Goal: Communication & Community: Answer question/provide support

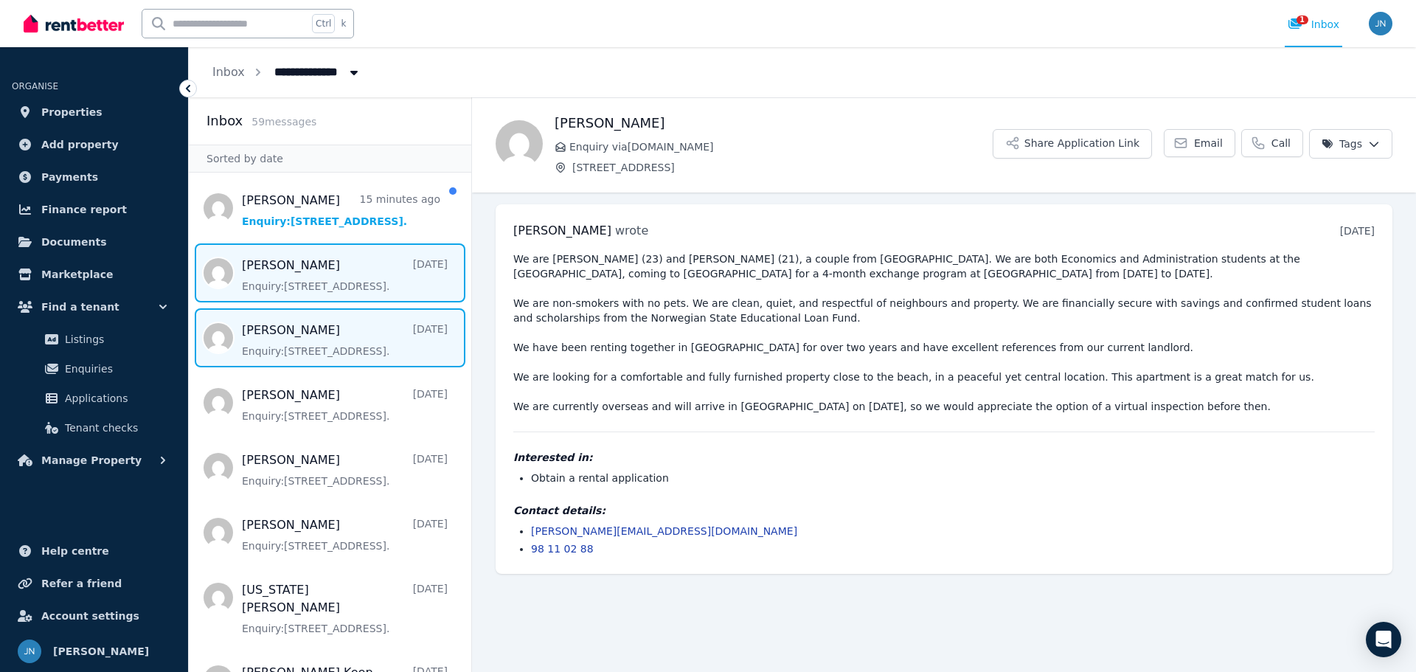
click at [327, 336] on span "Message list" at bounding box center [330, 337] width 282 height 59
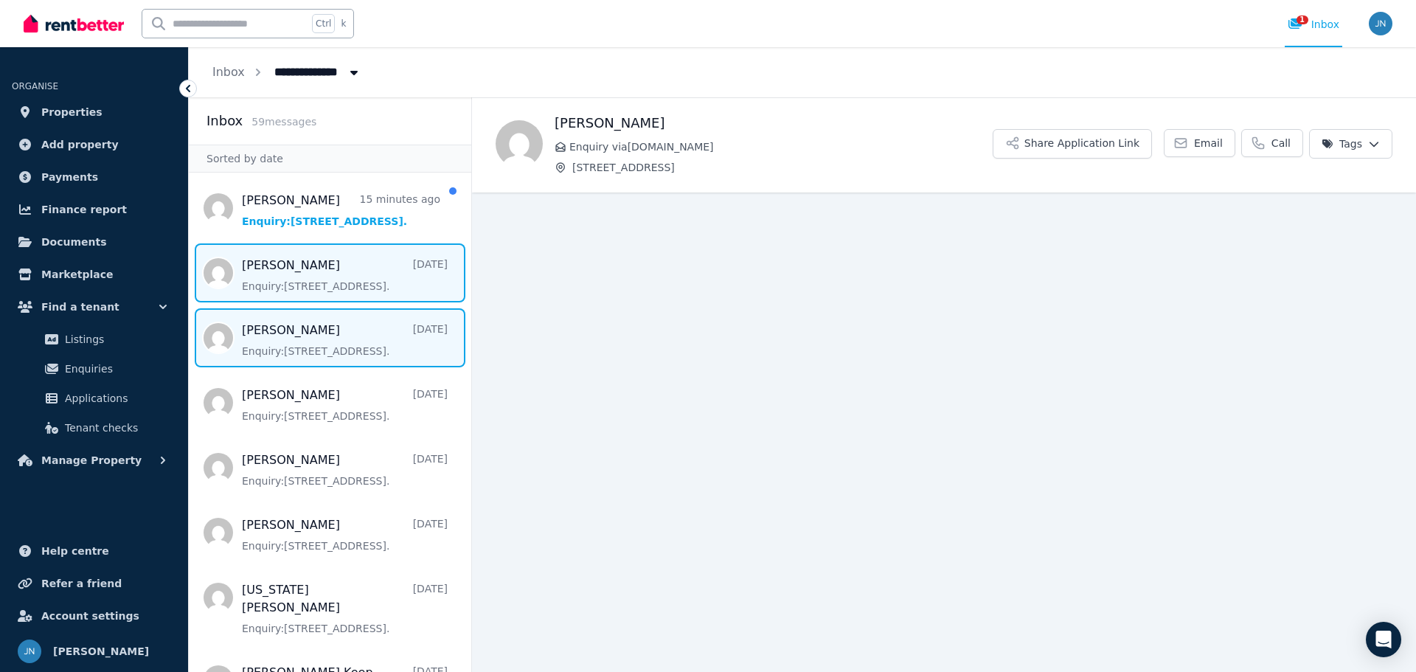
click at [349, 277] on span "Message list" at bounding box center [330, 272] width 282 height 59
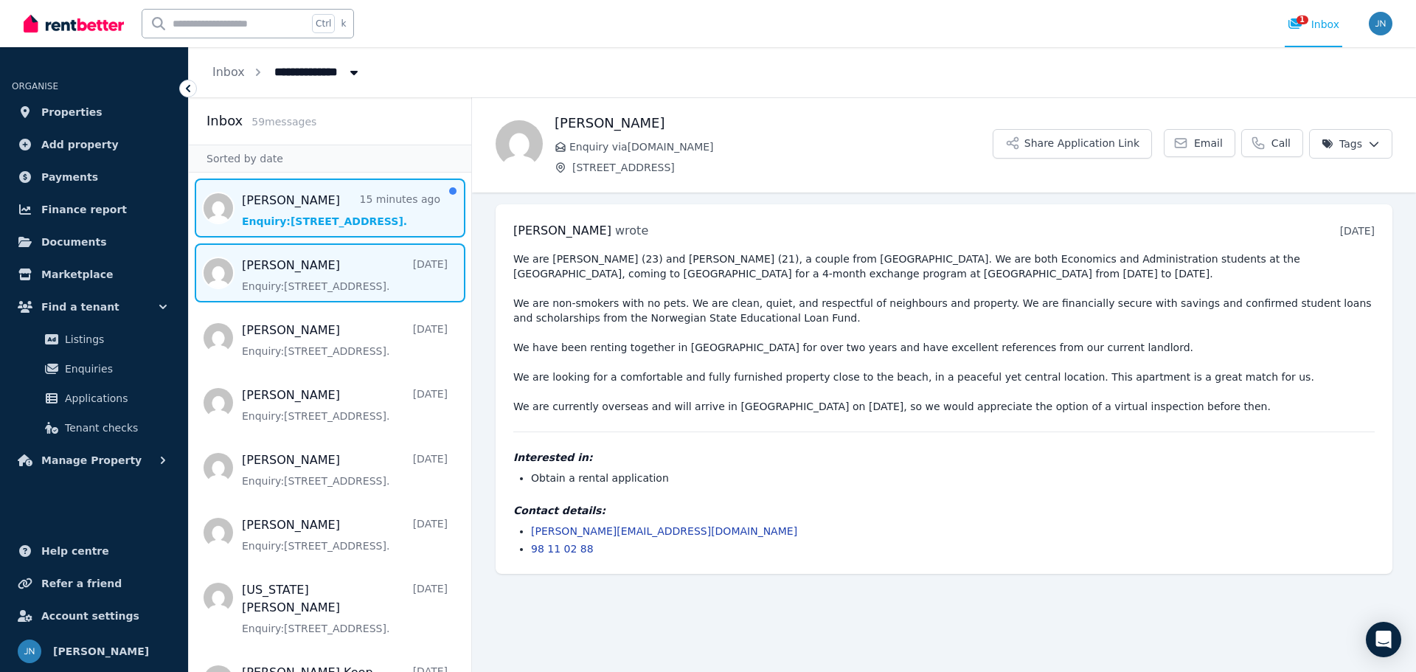
click at [371, 220] on span "Message list" at bounding box center [330, 207] width 282 height 59
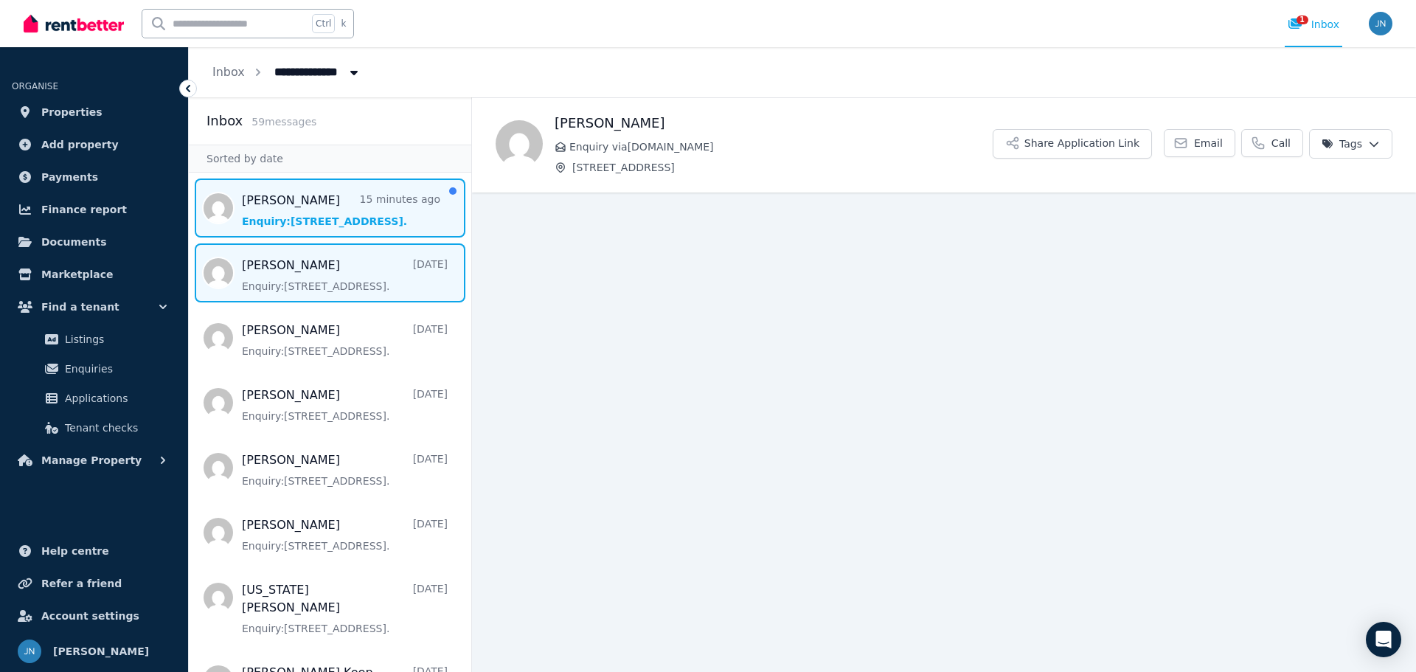
click at [363, 268] on span "Message list" at bounding box center [330, 272] width 282 height 59
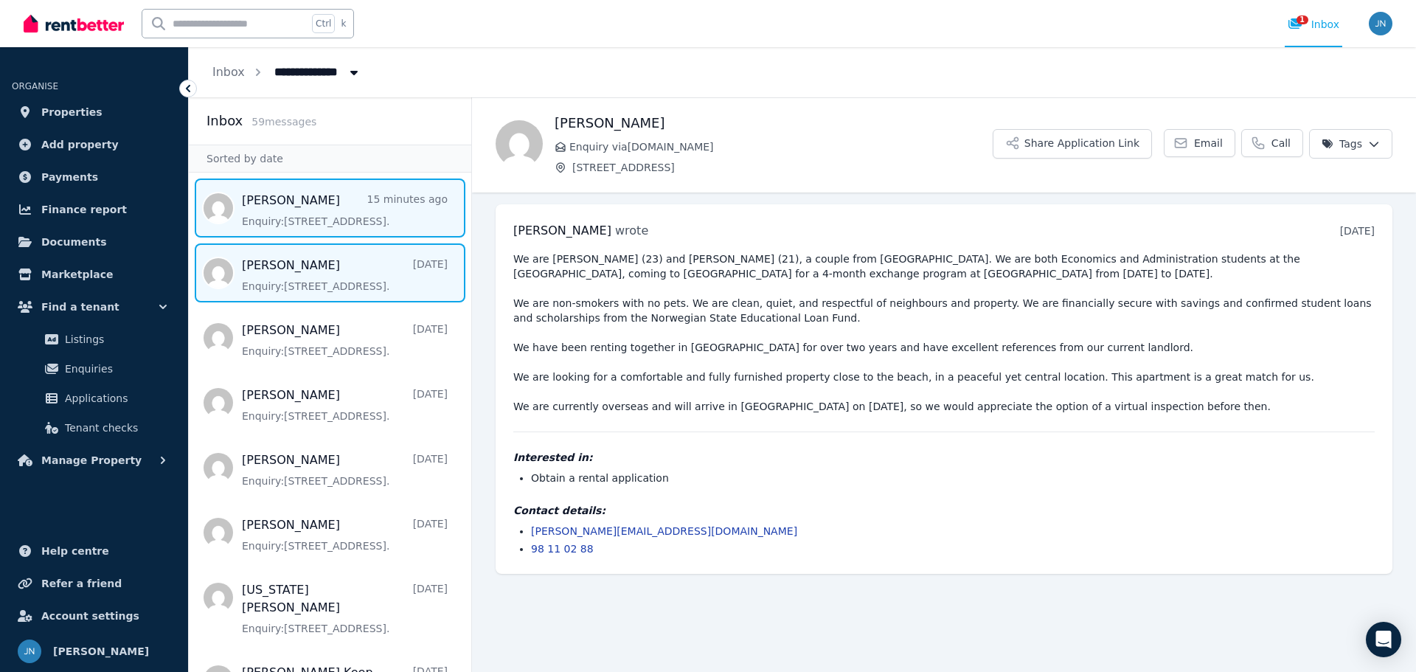
click at [364, 228] on span "Message list" at bounding box center [330, 207] width 282 height 59
